Goal: Find specific page/section: Find specific page/section

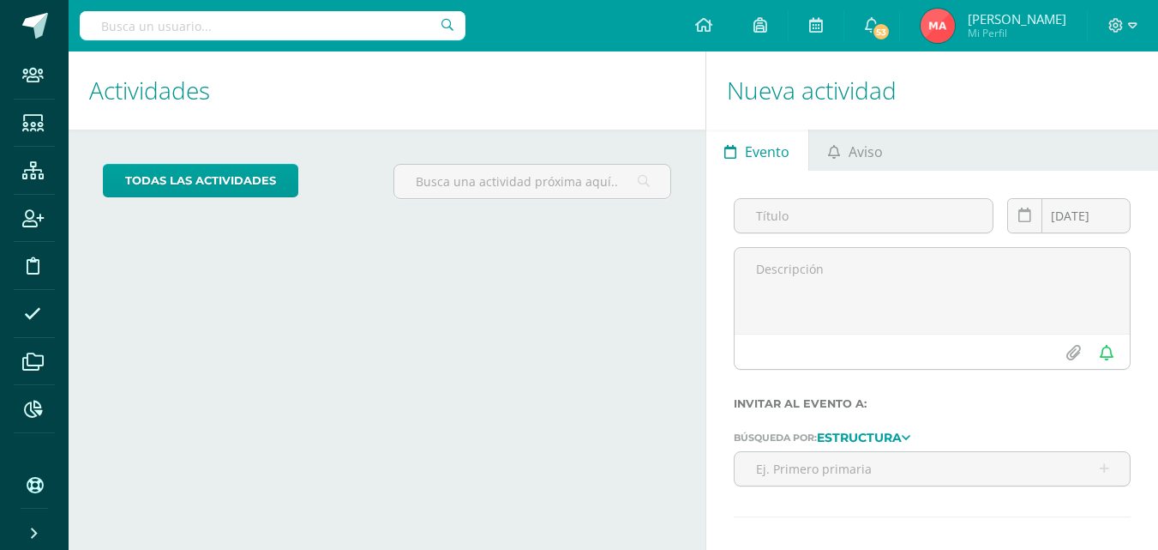
click at [420, 29] on input "text" at bounding box center [273, 25] width 386 height 29
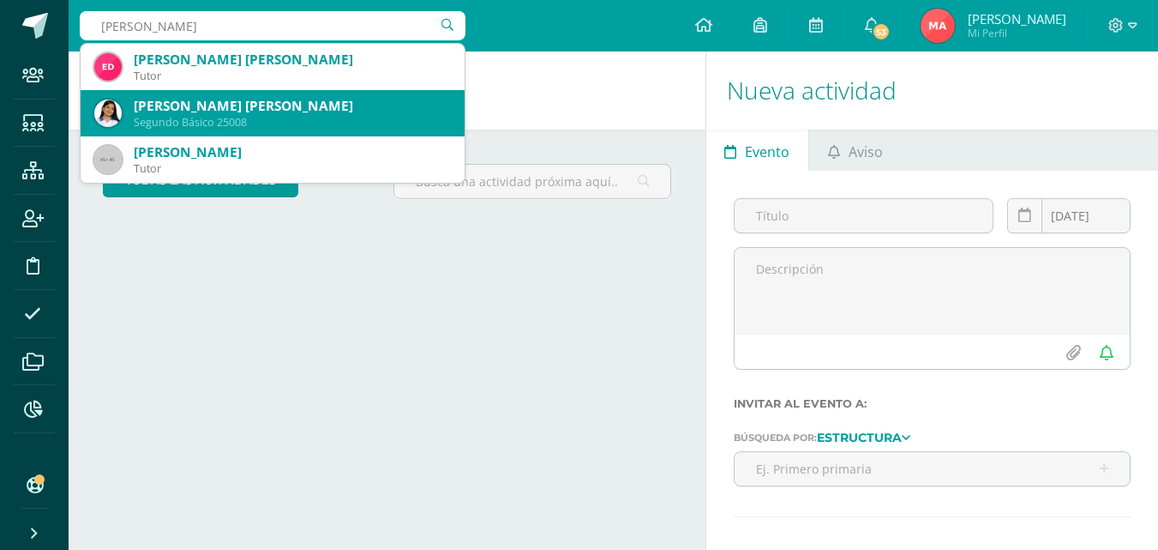
type input "[PERSON_NAME]"
click at [209, 113] on div "[PERSON_NAME] [PERSON_NAME]" at bounding box center [292, 106] width 317 height 18
